Goal: Download file/media

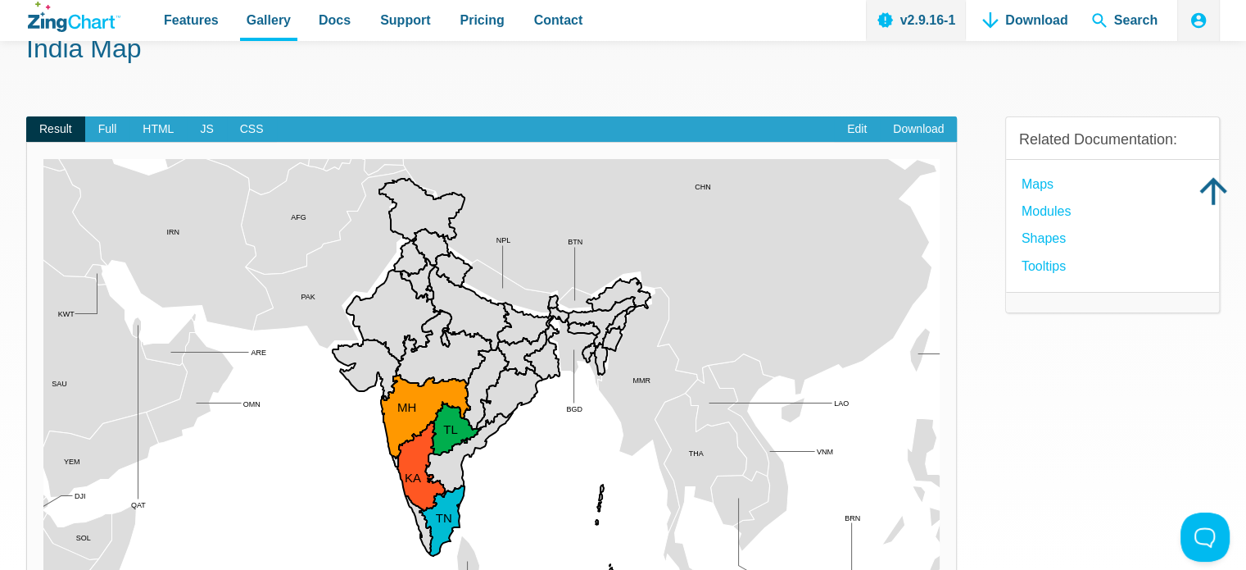
scroll to position [100, 0]
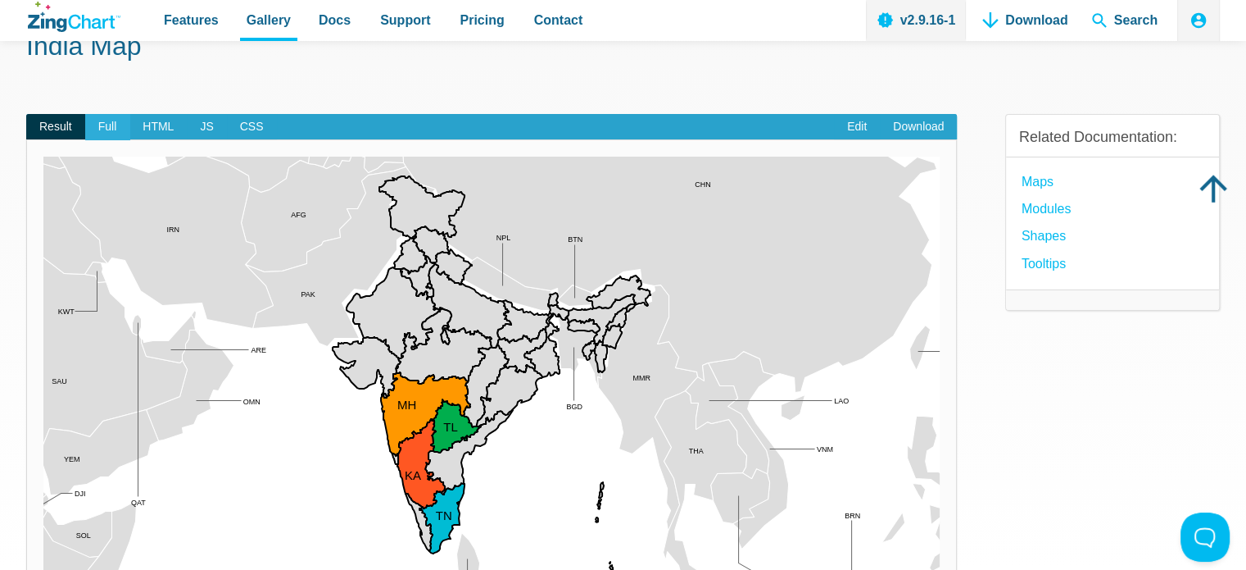
click at [113, 129] on span "Full" at bounding box center [107, 127] width 45 height 26
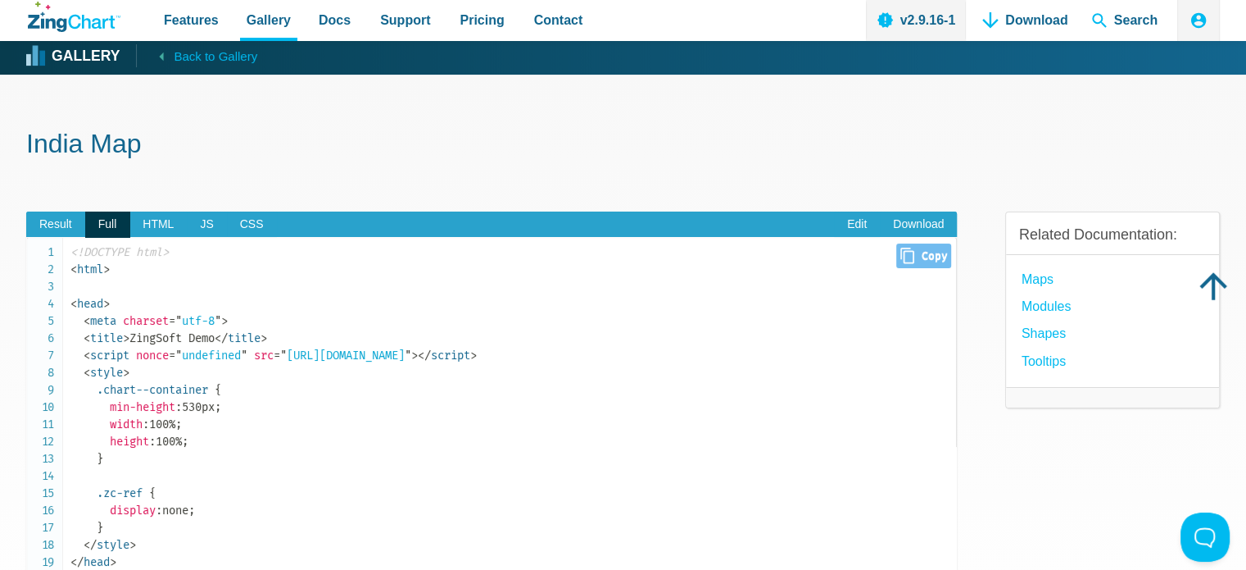
scroll to position [0, 0]
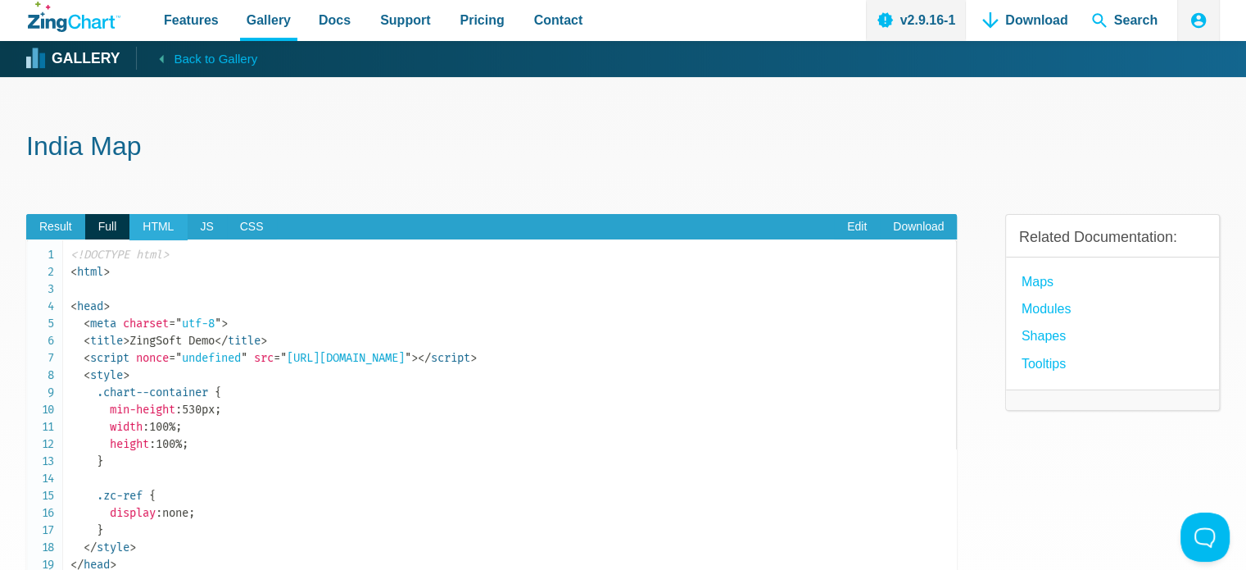
click at [161, 218] on span "HTML" at bounding box center [157, 227] width 57 height 26
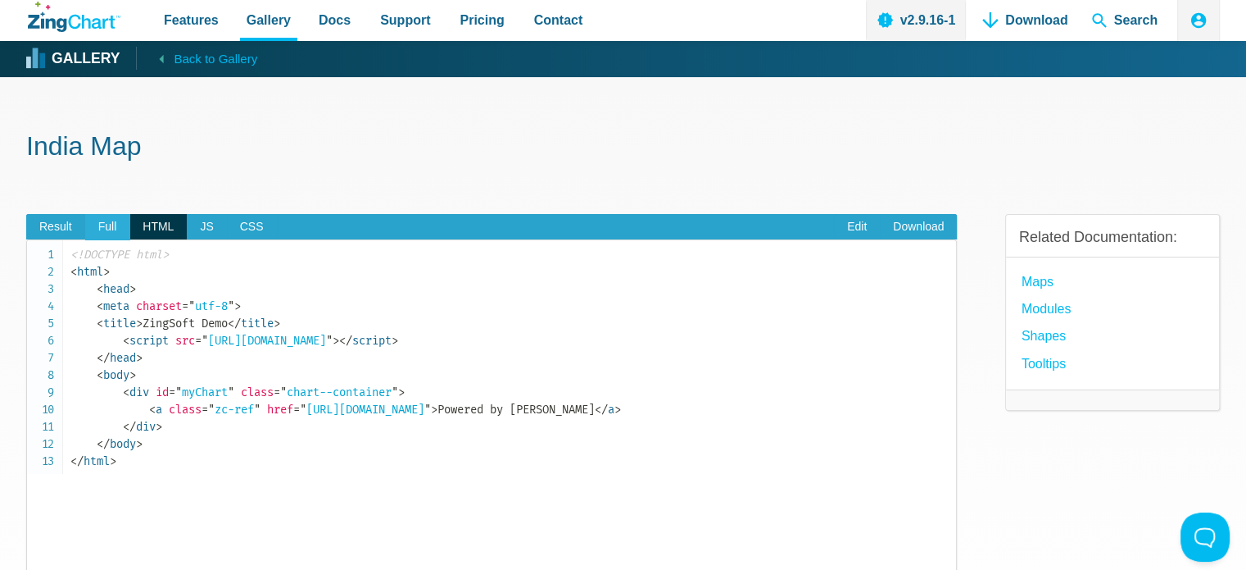
click at [99, 234] on span "Full" at bounding box center [107, 227] width 45 height 26
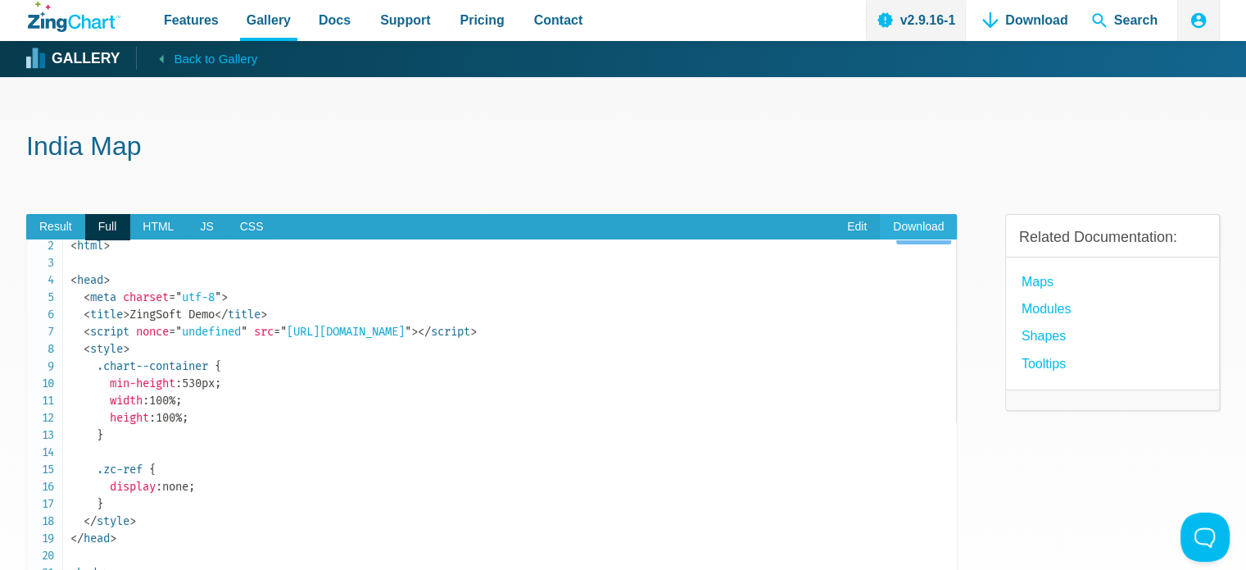
scroll to position [37, 0]
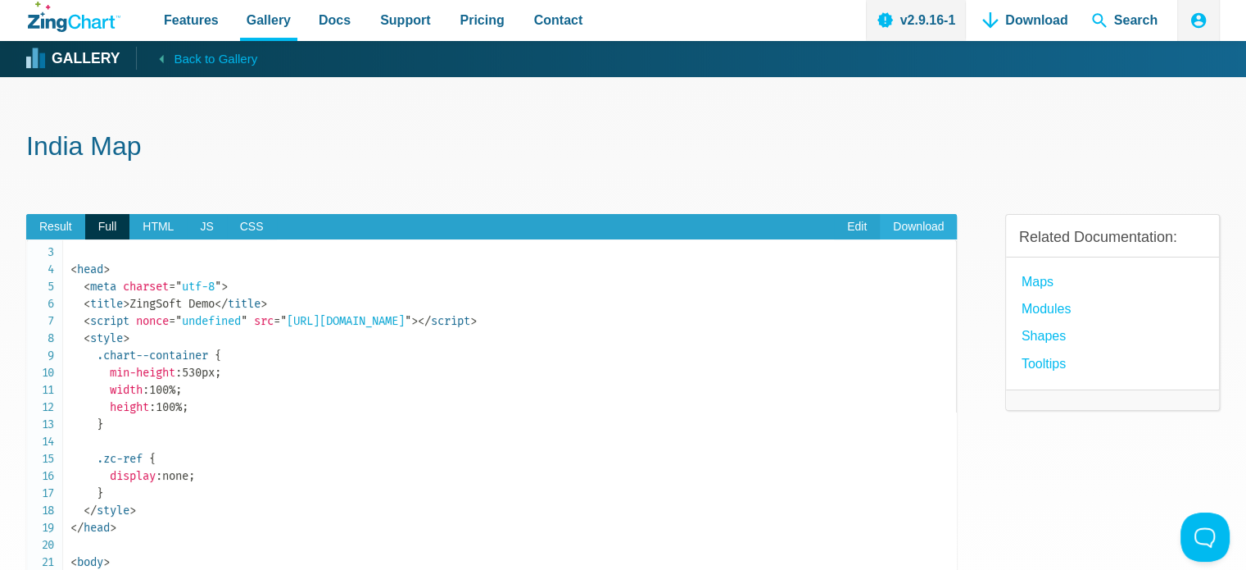
click at [925, 225] on link "Download" at bounding box center [918, 227] width 77 height 26
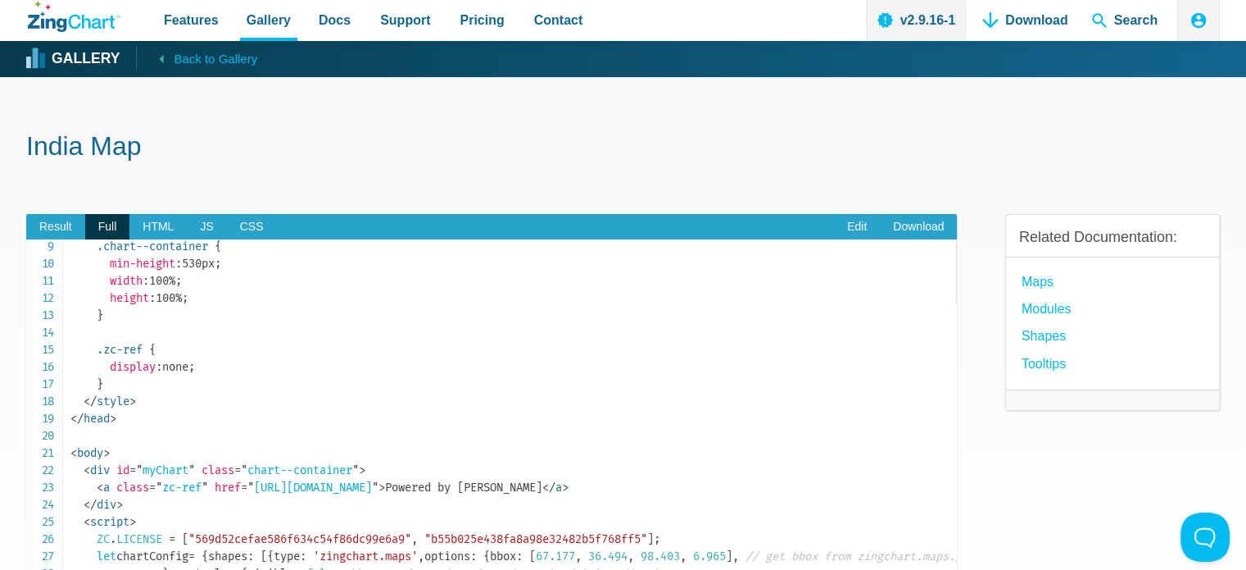
scroll to position [154, 0]
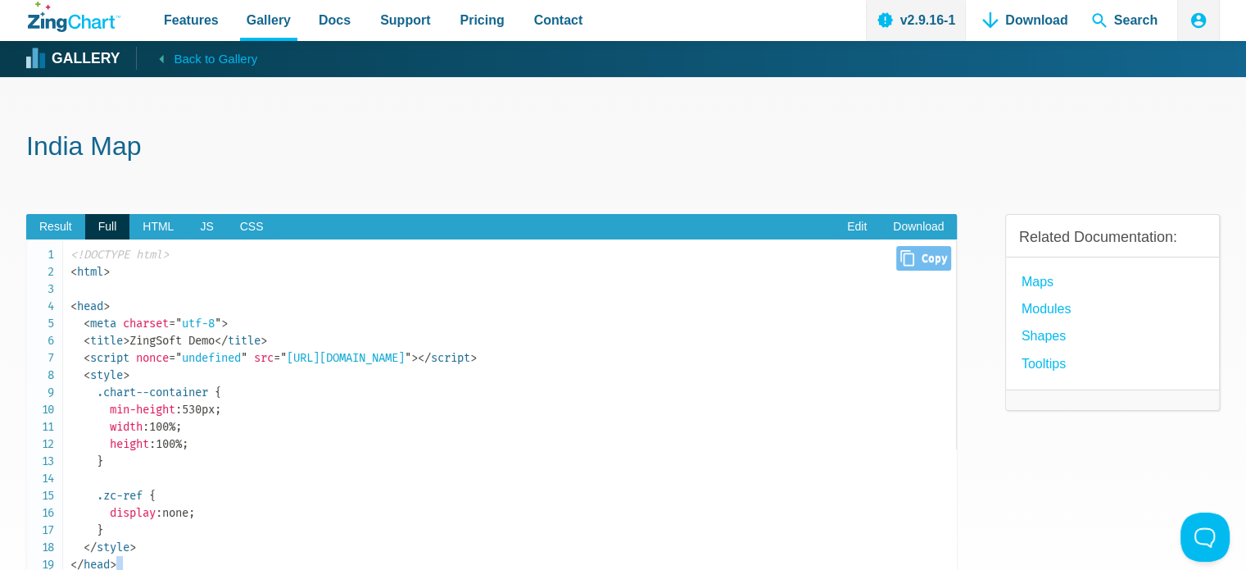
scroll to position [0, 0]
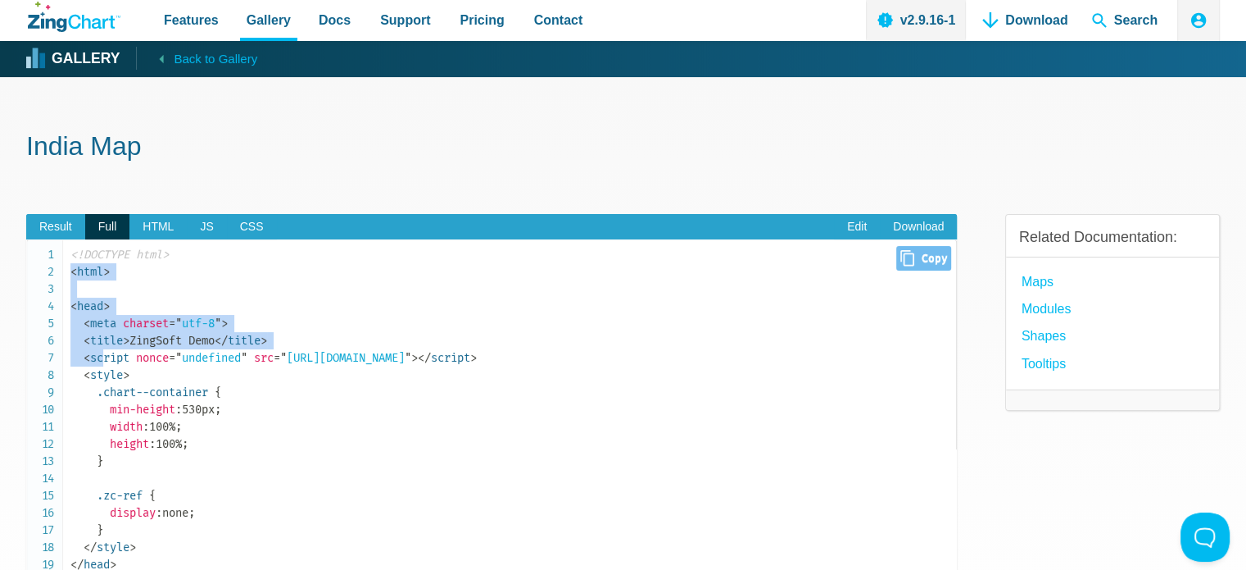
drag, startPoint x: 73, startPoint y: 273, endPoint x: 108, endPoint y: 352, distance: 86.2
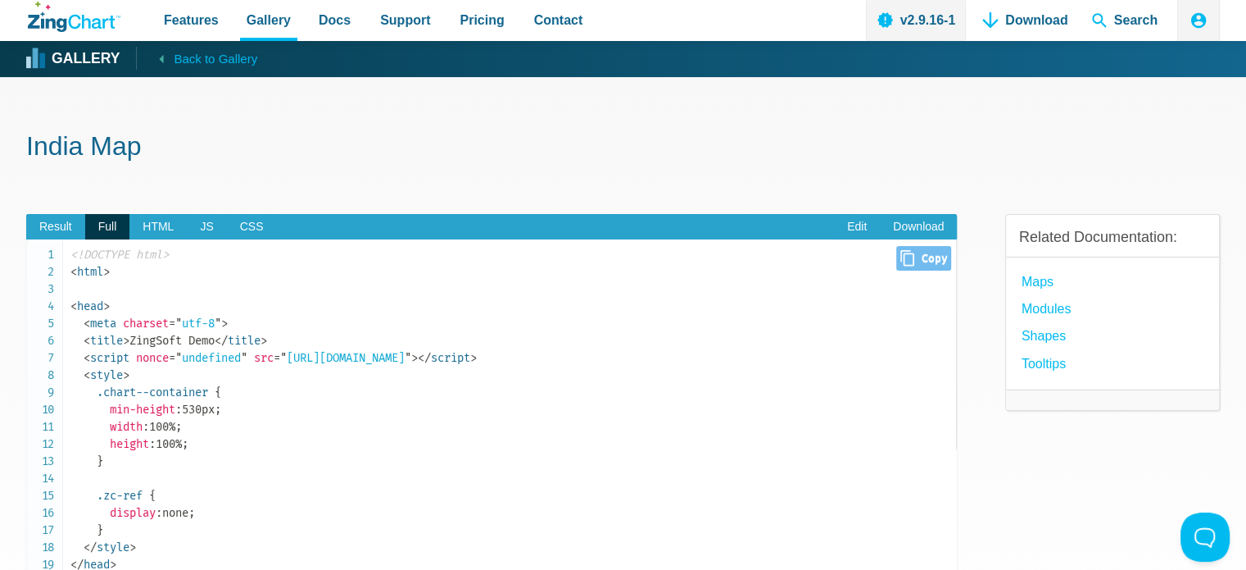
click at [910, 262] on span "Close Copy" at bounding box center [924, 258] width 55 height 25
type input "<!DOCTYPE html><html><head> <meta charset="utf-8"> <title>ZingSoft Demo</title>…"
